Goal: Task Accomplishment & Management: Use online tool/utility

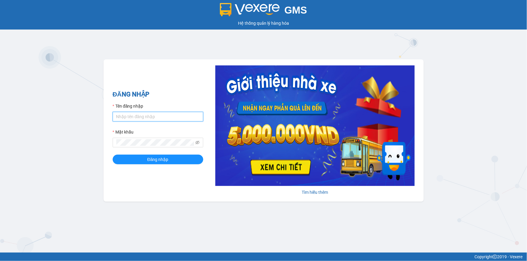
click at [178, 114] on input "Tên đăng nhập" at bounding box center [158, 117] width 91 height 10
type input "huyentran.phuongnam"
click at [113, 155] on button "Đăng nhập" at bounding box center [158, 160] width 91 height 10
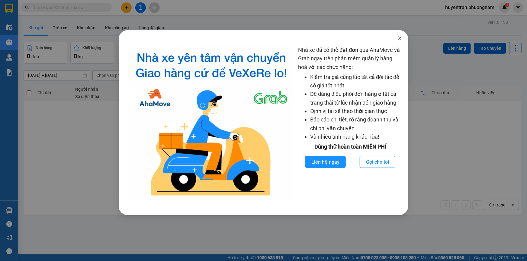
click at [402, 37] on icon "close" at bounding box center [399, 38] width 5 height 5
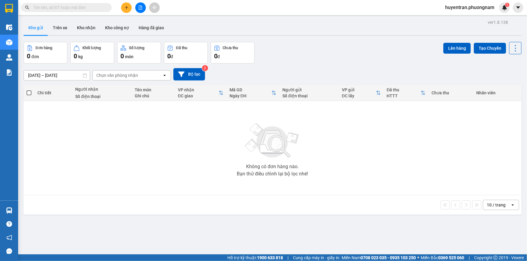
click at [78, 10] on input "text" at bounding box center [68, 7] width 71 height 7
click at [75, 10] on input "text" at bounding box center [68, 7] width 71 height 7
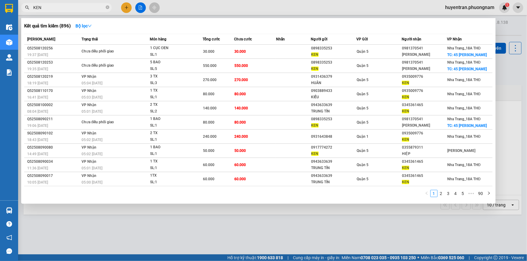
type input "KEN"
